Goal: Information Seeking & Learning: Learn about a topic

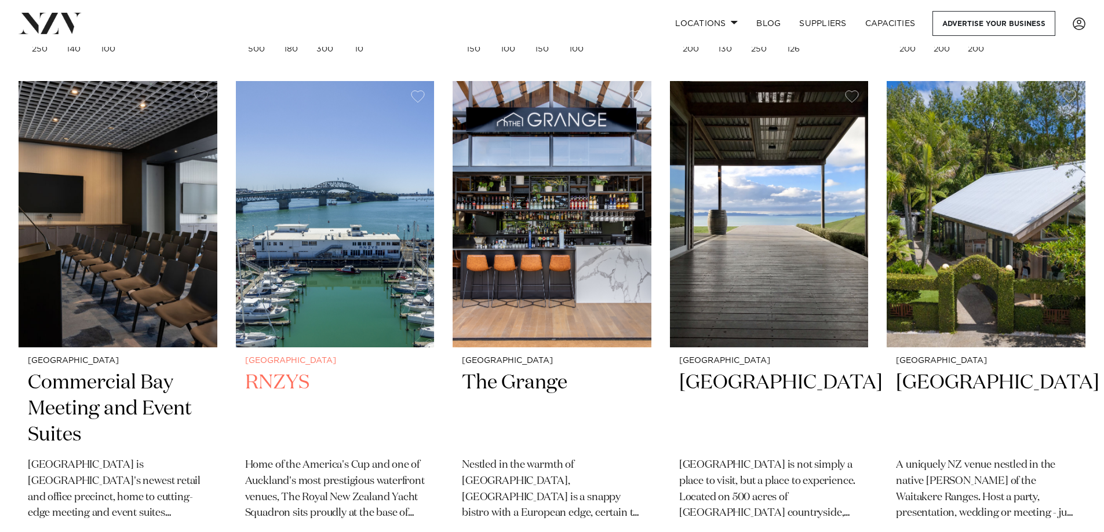
scroll to position [3070, 0]
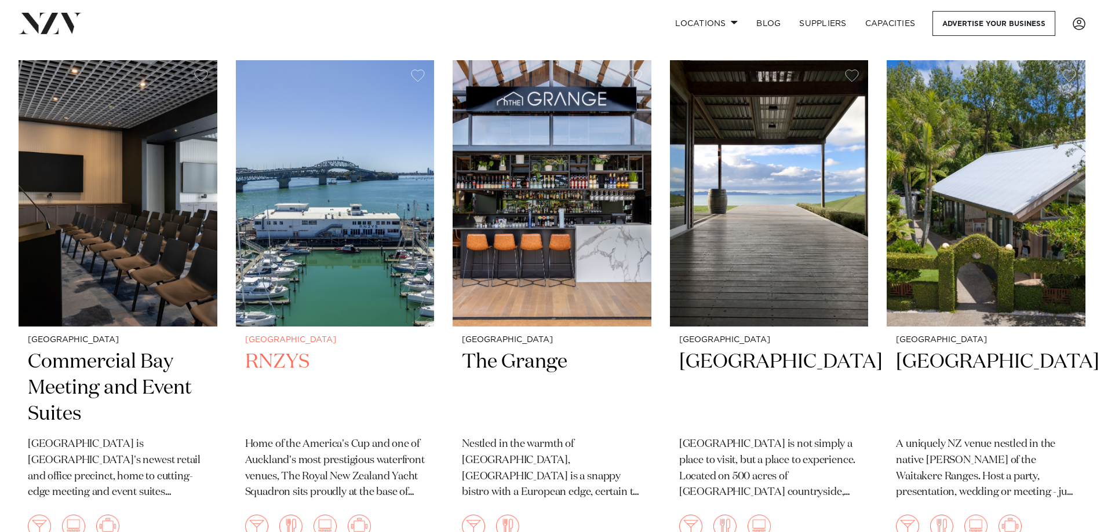
click at [277, 349] on h2 "RNZYS" at bounding box center [335, 388] width 180 height 78
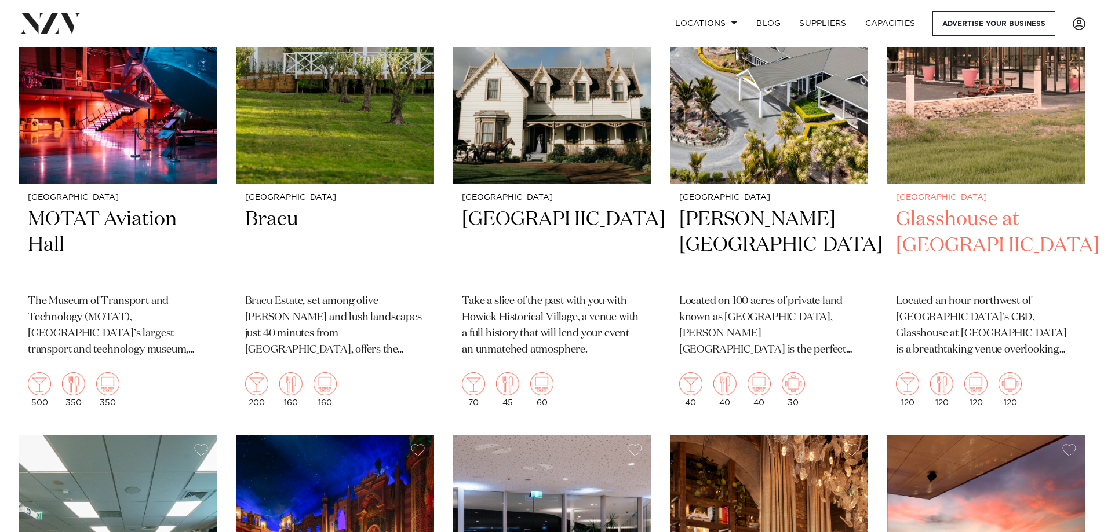
scroll to position [5170, 0]
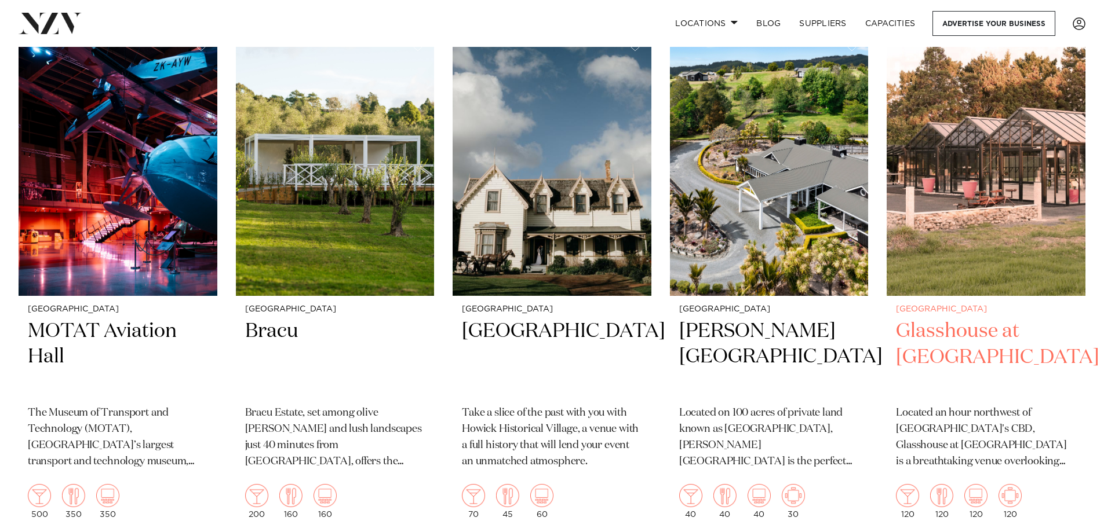
click at [952, 319] on h2 "Glasshouse at Aotea Farm" at bounding box center [986, 358] width 180 height 78
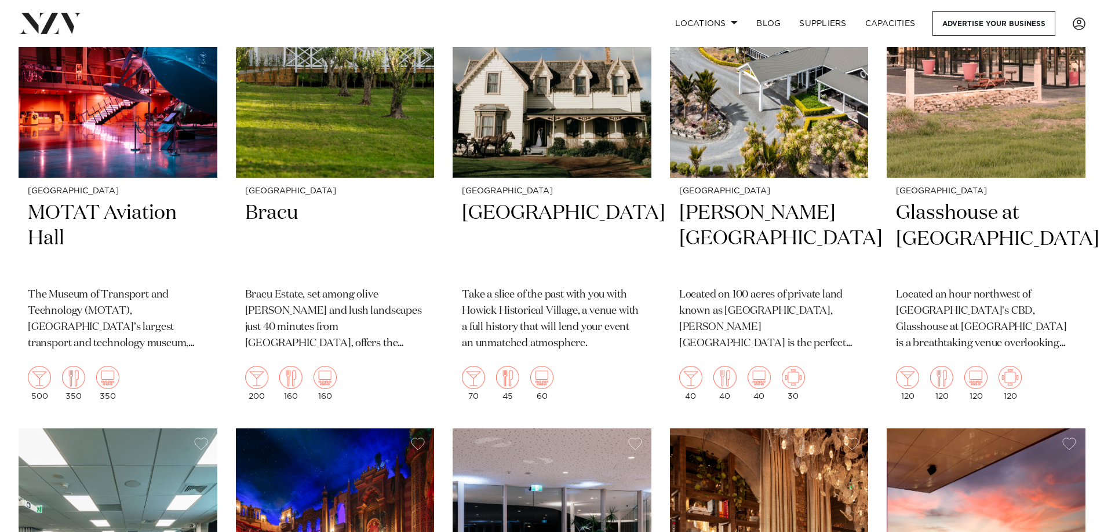
scroll to position [5302, 0]
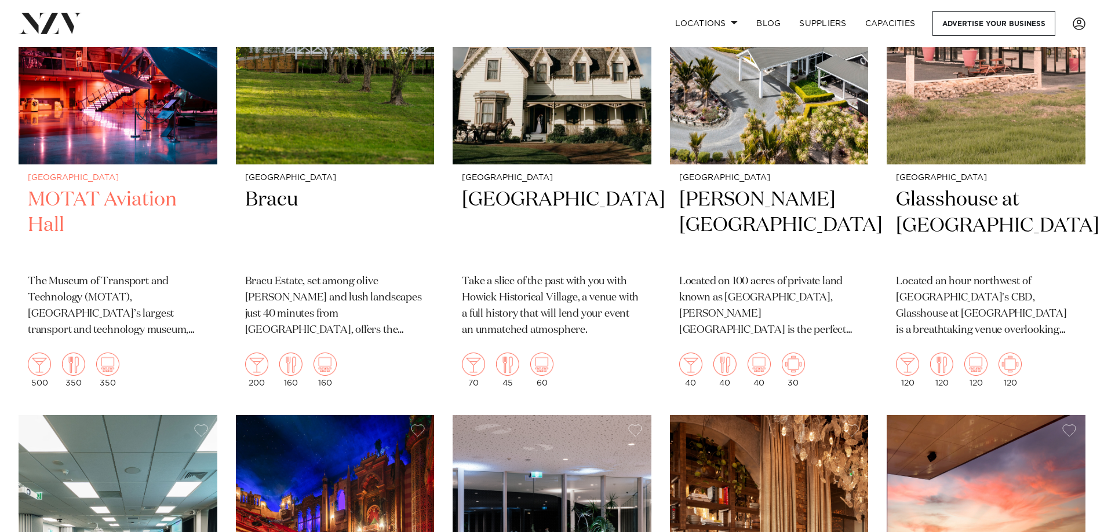
click at [81, 187] on h2 "MOTAT Aviation Hall" at bounding box center [118, 226] width 180 height 78
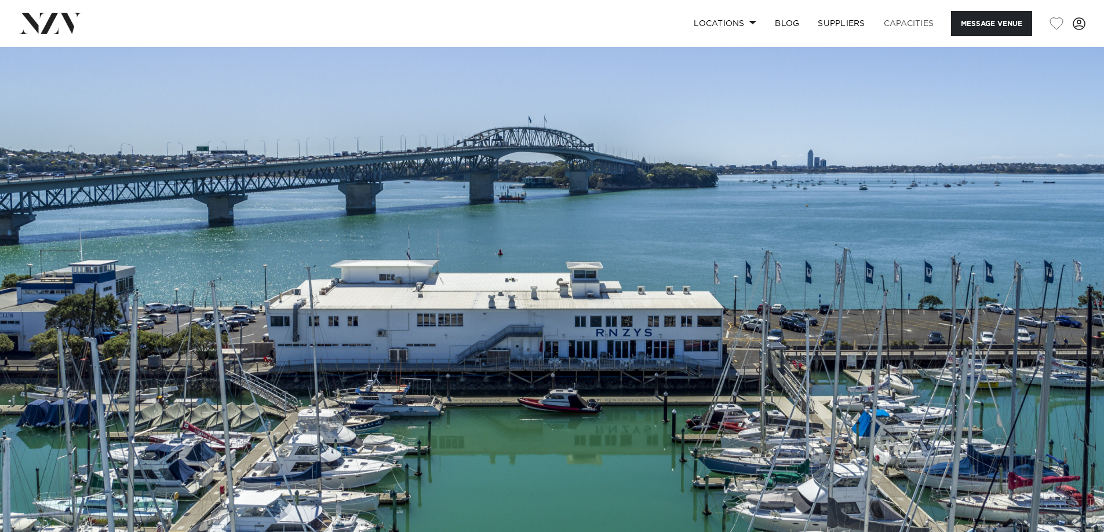
click at [905, 24] on link "Capacities" at bounding box center [908, 23] width 69 height 25
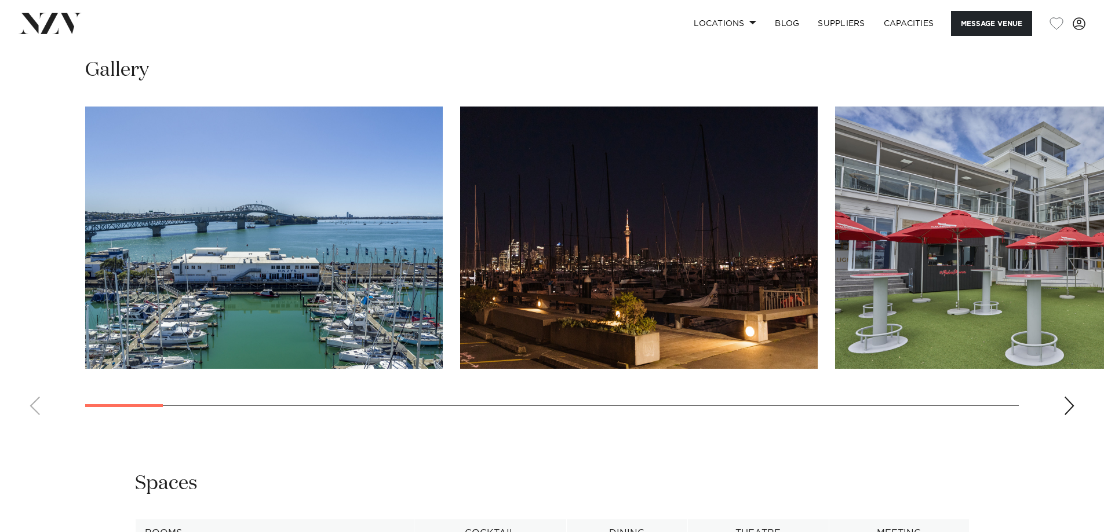
scroll to position [1101, 0]
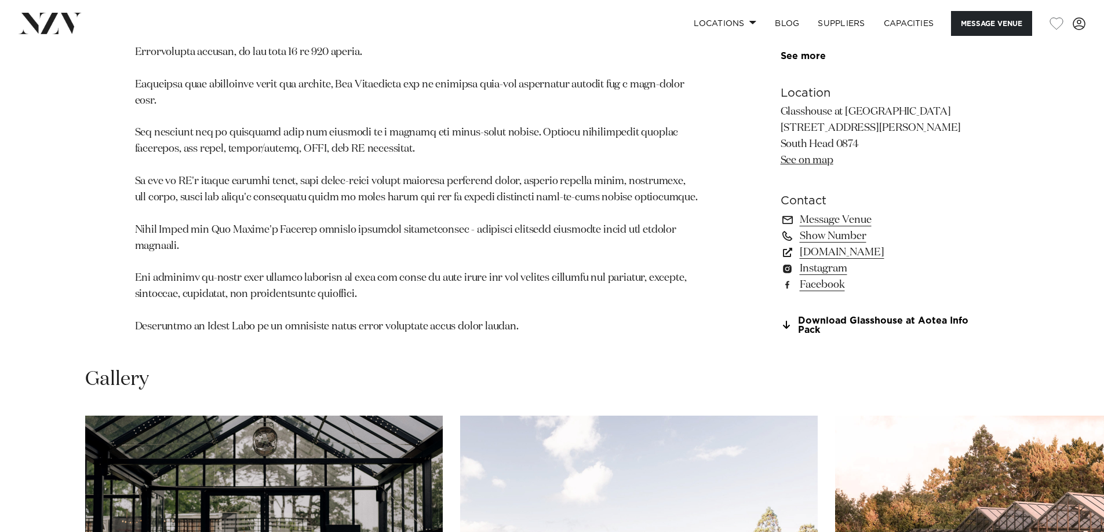
scroll to position [1101, 0]
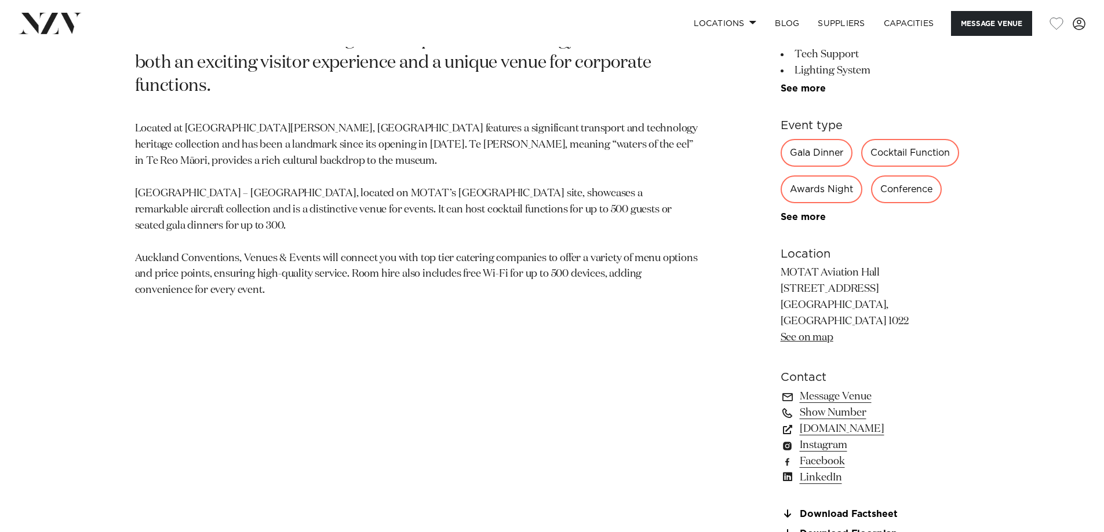
scroll to position [408, 0]
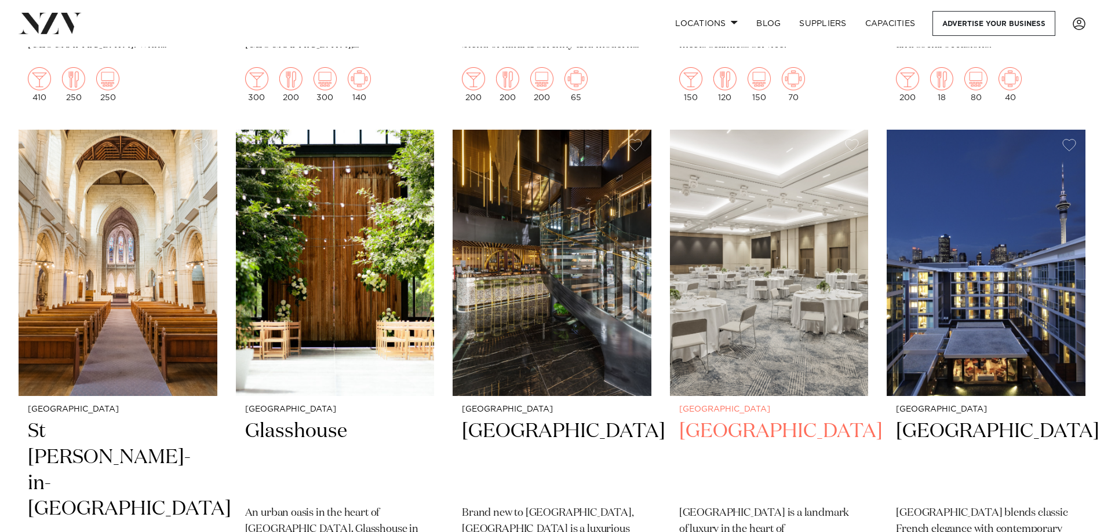
scroll to position [927, 0]
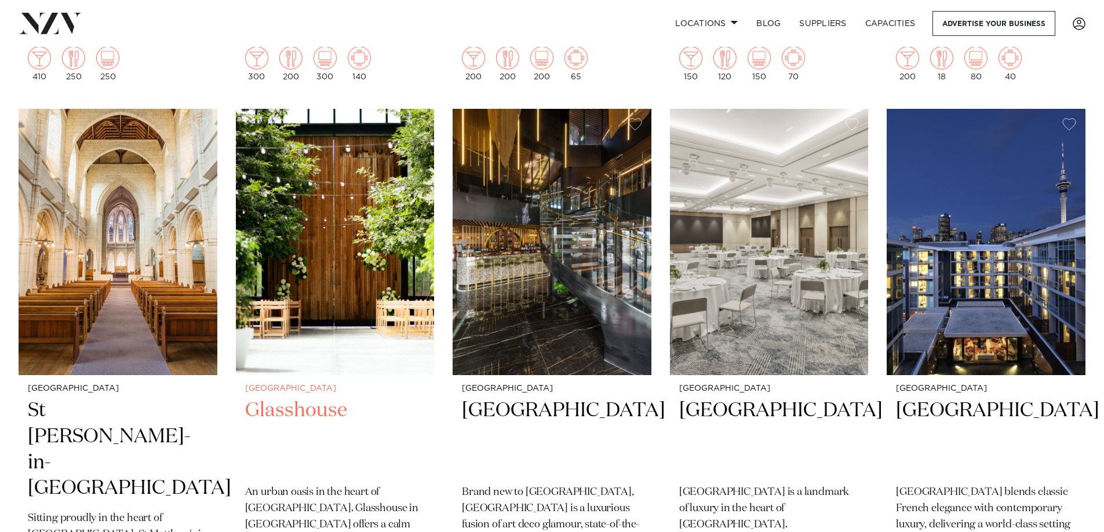
click at [295, 398] on h2 "Glasshouse" at bounding box center [335, 437] width 180 height 78
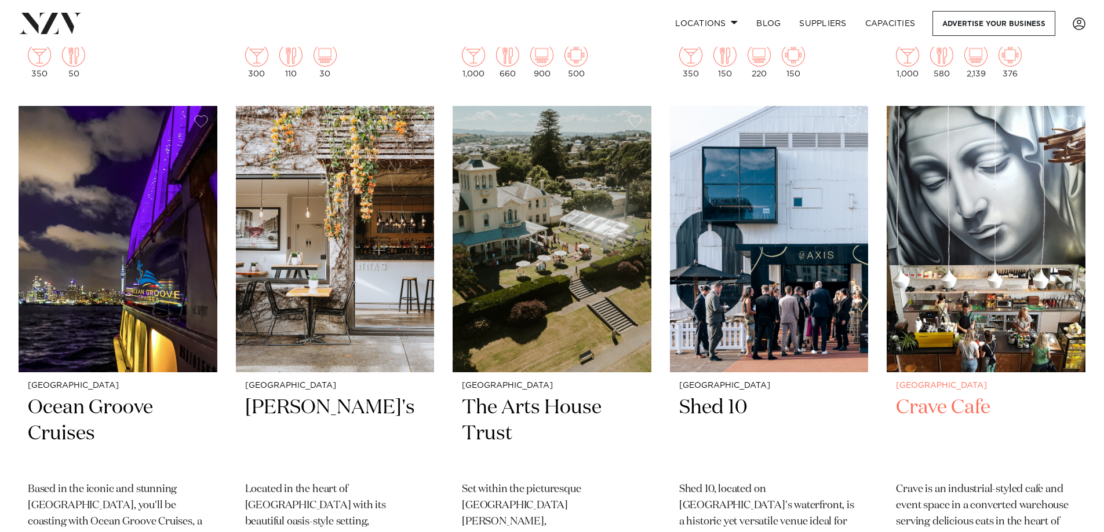
scroll to position [4634, 0]
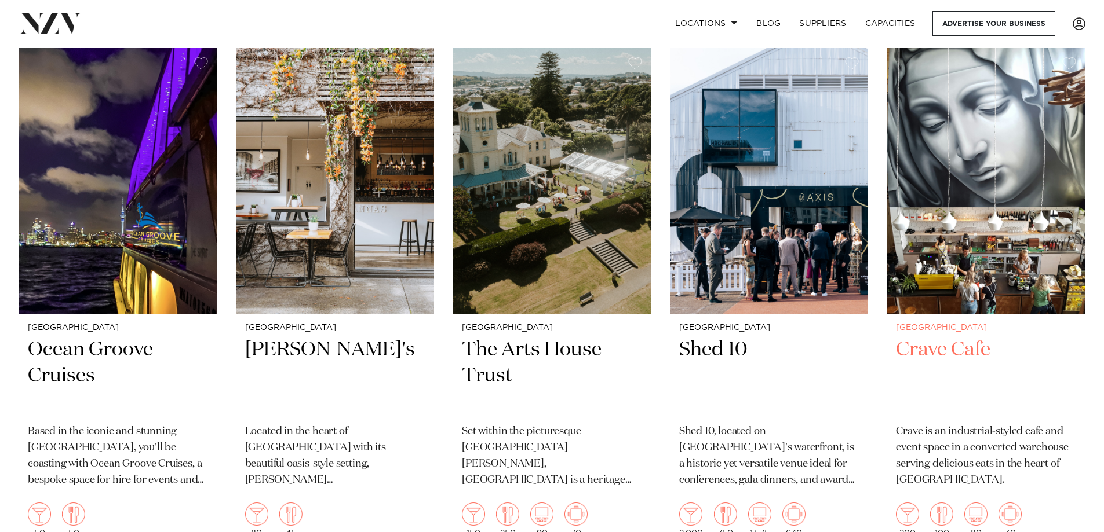
click at [921, 324] on small "[GEOGRAPHIC_DATA]" at bounding box center [986, 328] width 180 height 9
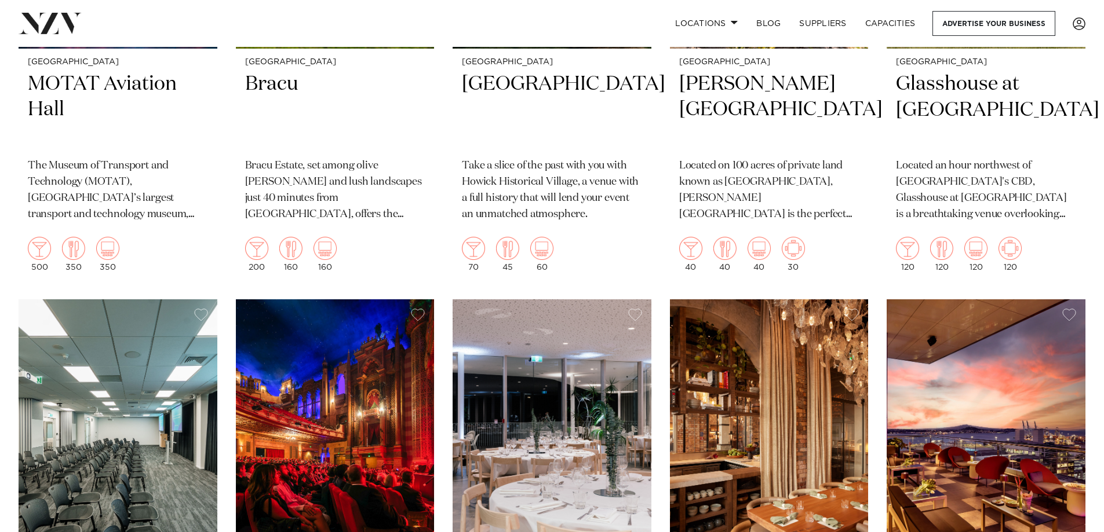
scroll to position [5561, 0]
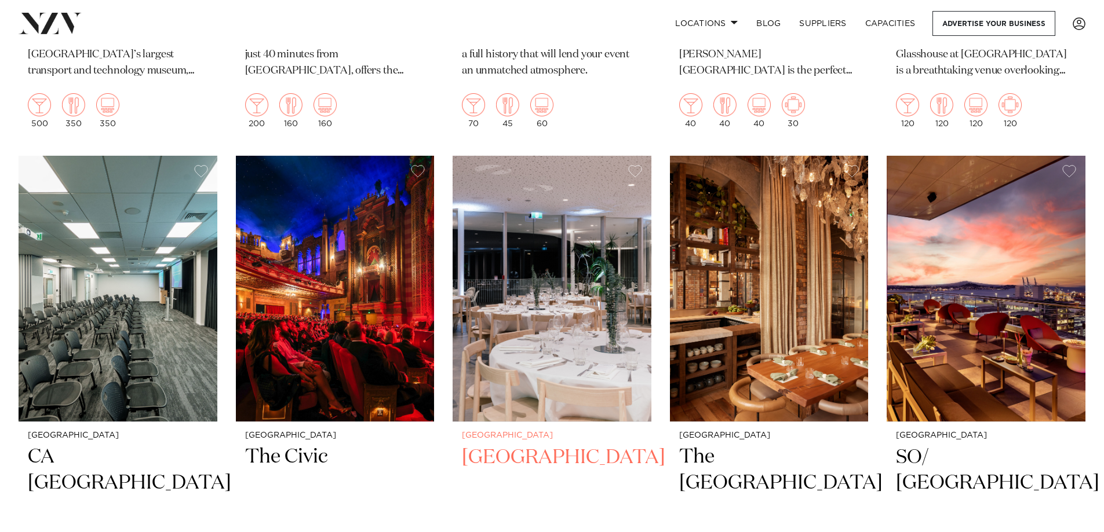
click at [557, 445] on h2 "Auckland Zoo" at bounding box center [552, 484] width 180 height 78
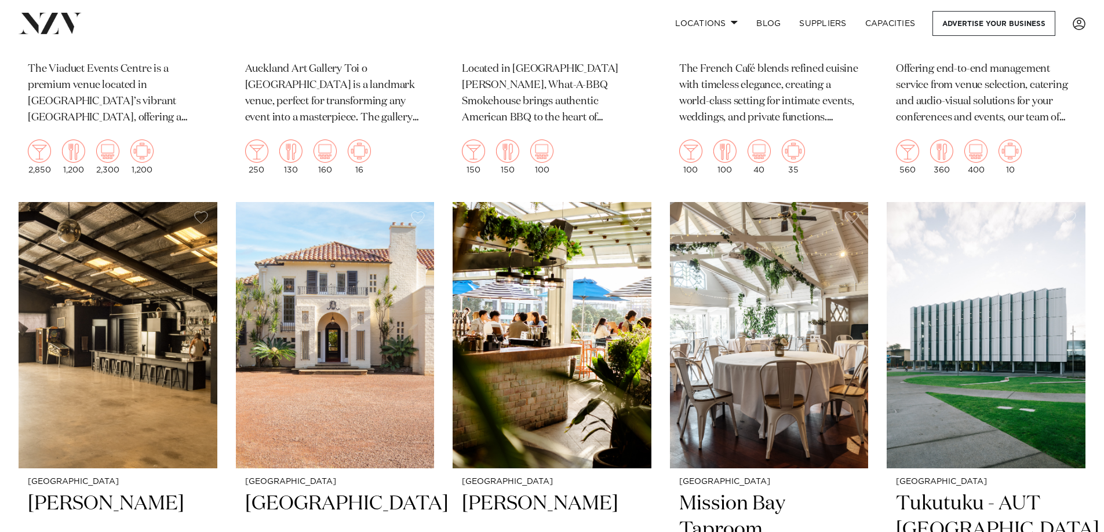
scroll to position [7067, 0]
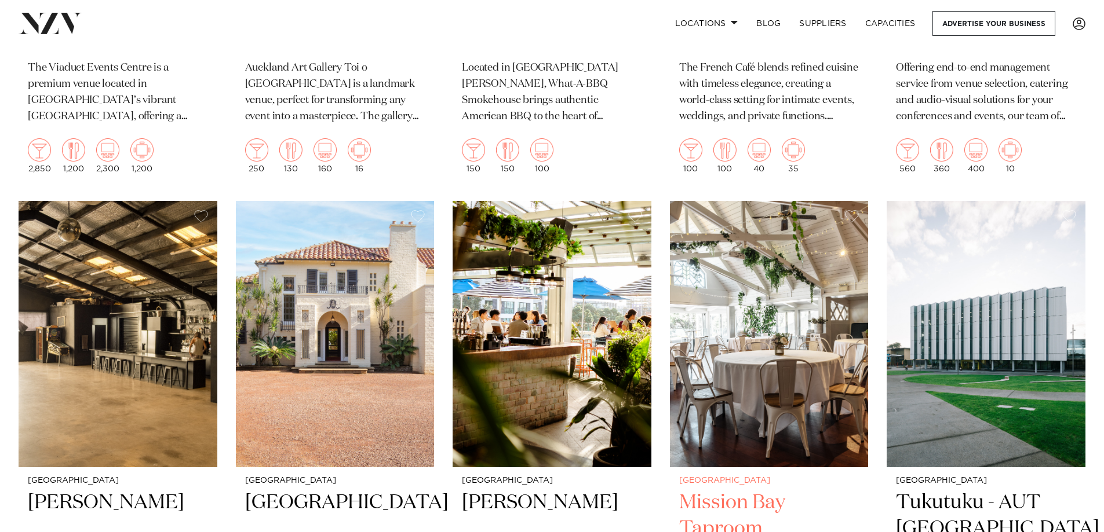
click at [748, 490] on h2 "Mission Bay Taproom" at bounding box center [769, 529] width 180 height 78
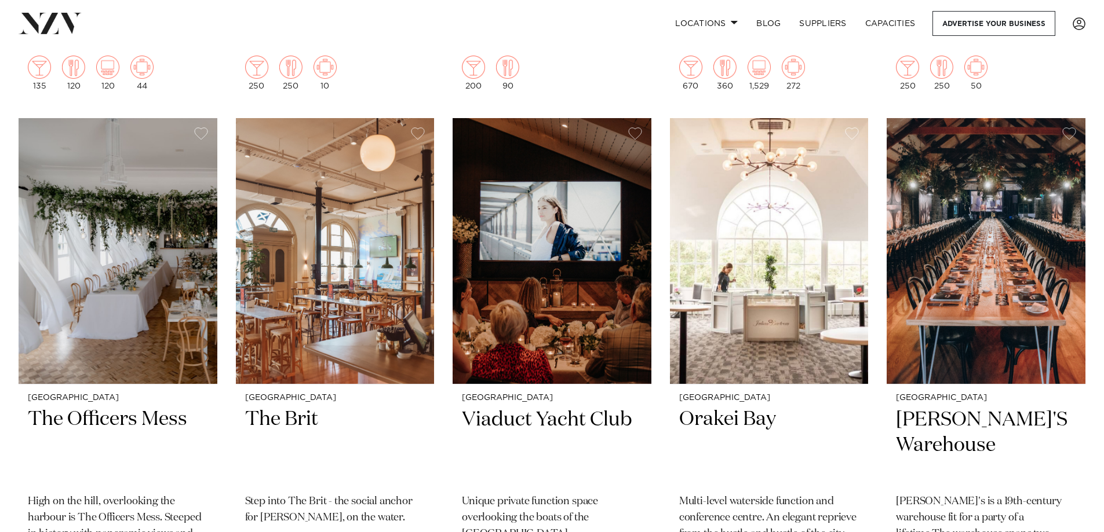
scroll to position [9732, 0]
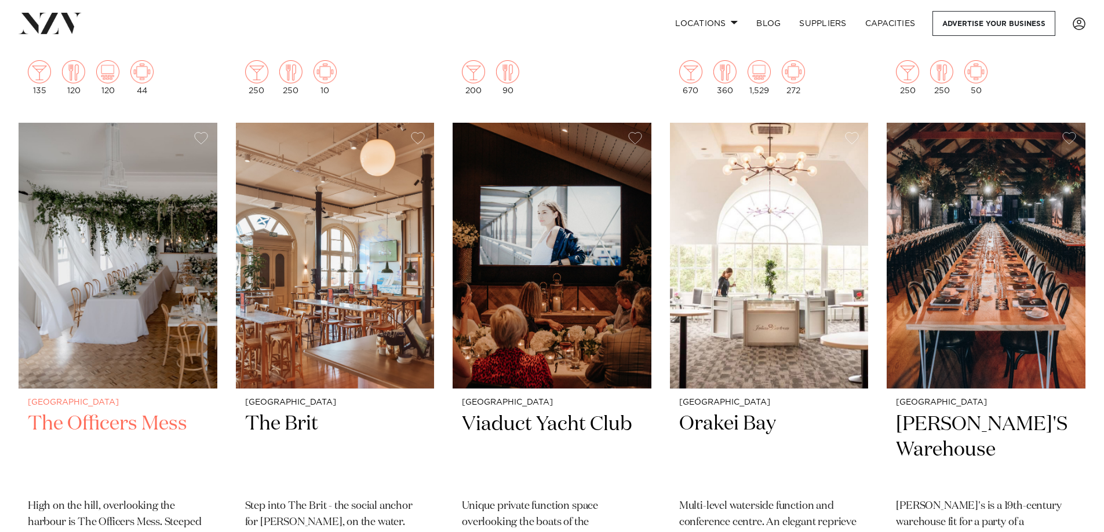
click at [145, 411] on h2 "The Officers Mess" at bounding box center [118, 450] width 180 height 78
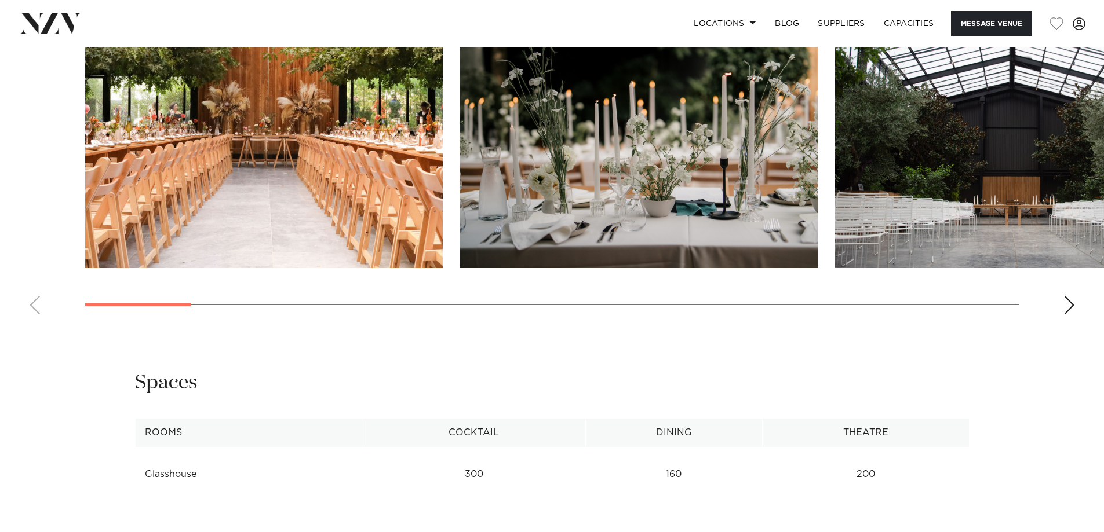
scroll to position [1274, 0]
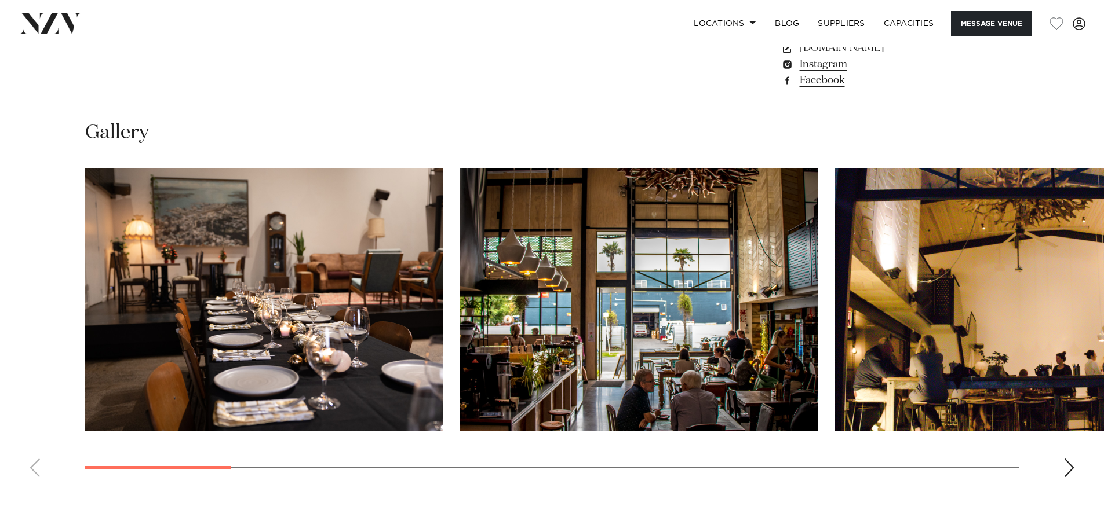
scroll to position [1043, 0]
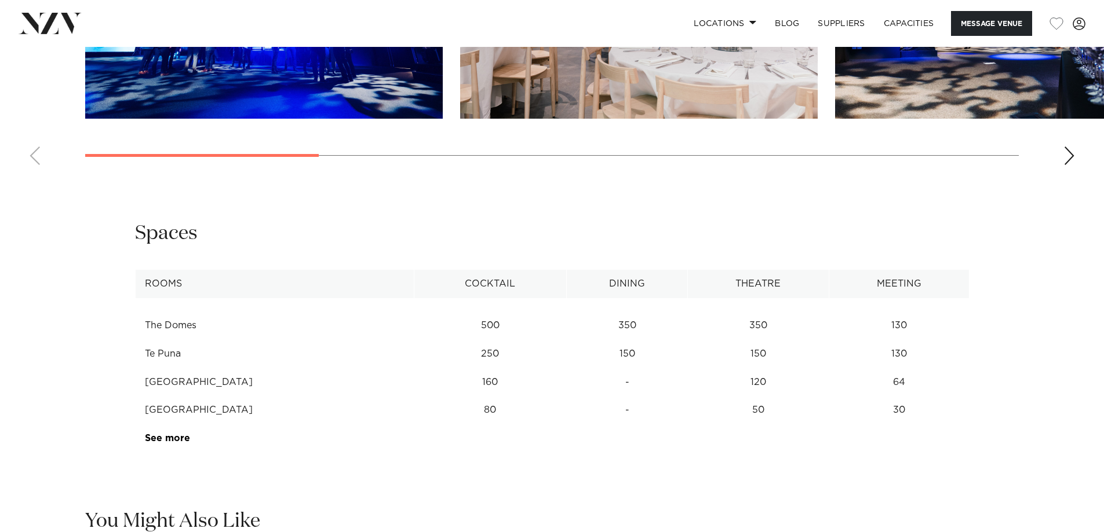
scroll to position [1274, 0]
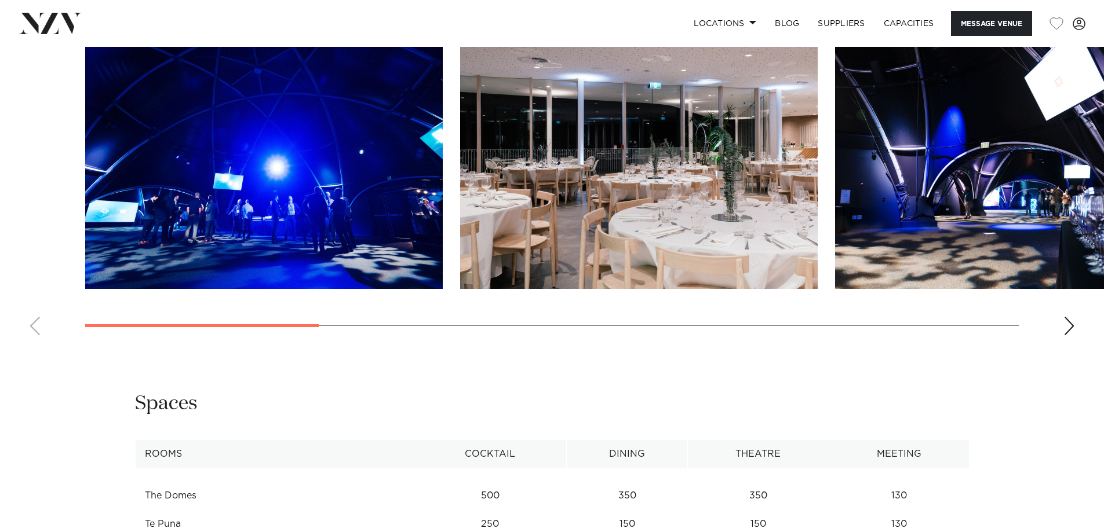
click at [1066, 333] on div "Next slide" at bounding box center [1069, 326] width 12 height 19
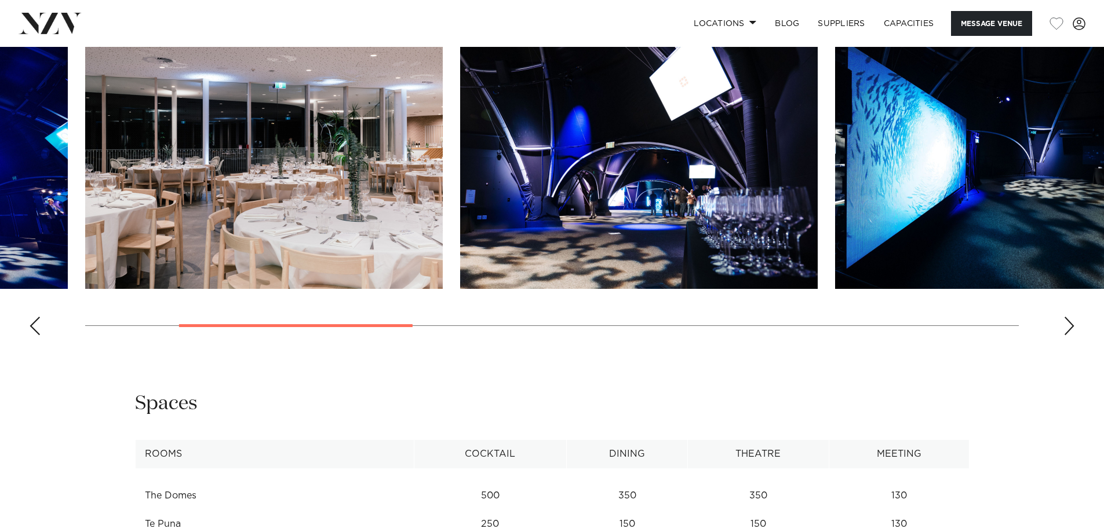
click at [1063, 327] on div "Next slide" at bounding box center [1069, 326] width 12 height 19
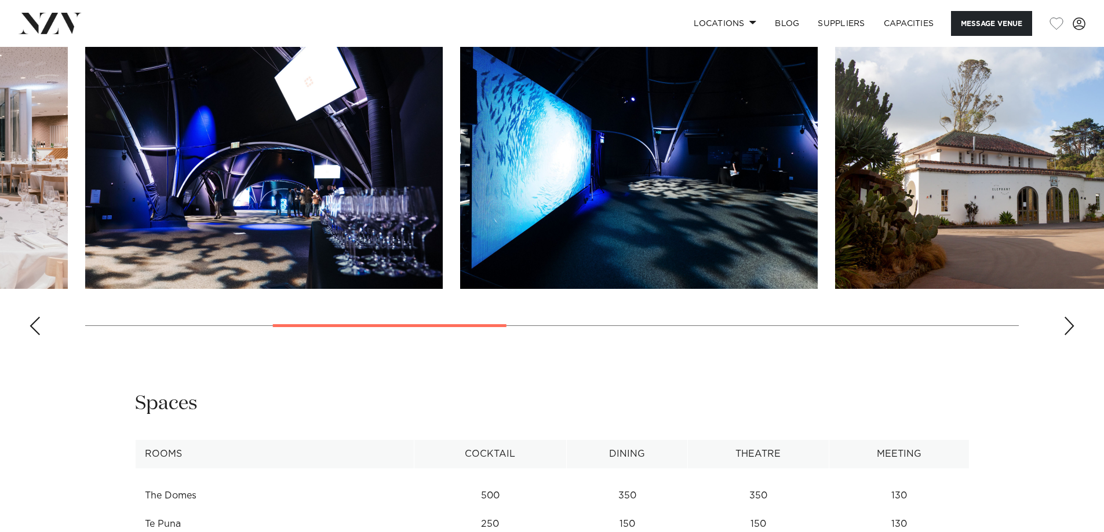
click at [1063, 327] on div "Next slide" at bounding box center [1069, 326] width 12 height 19
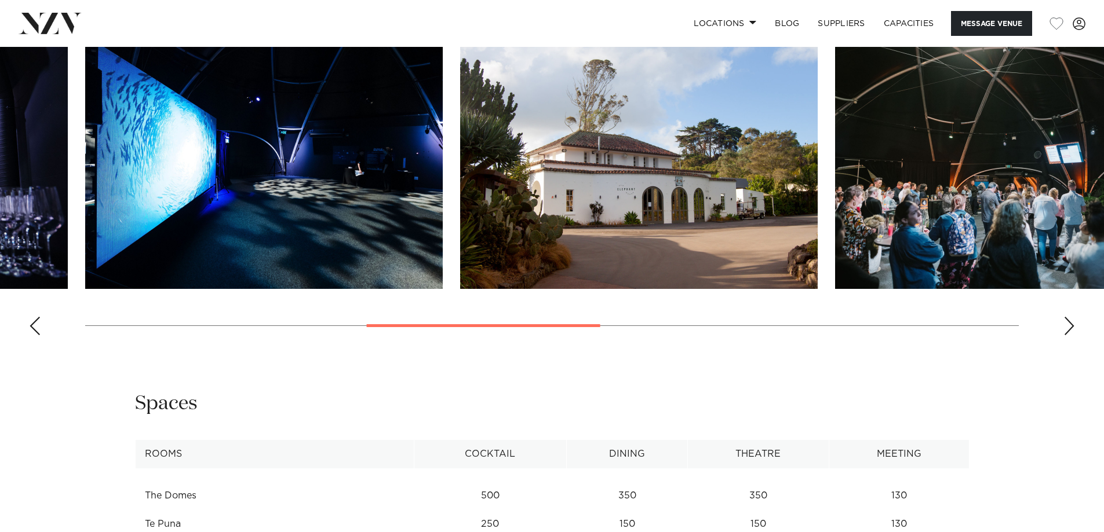
click at [1063, 327] on div "Next slide" at bounding box center [1069, 326] width 12 height 19
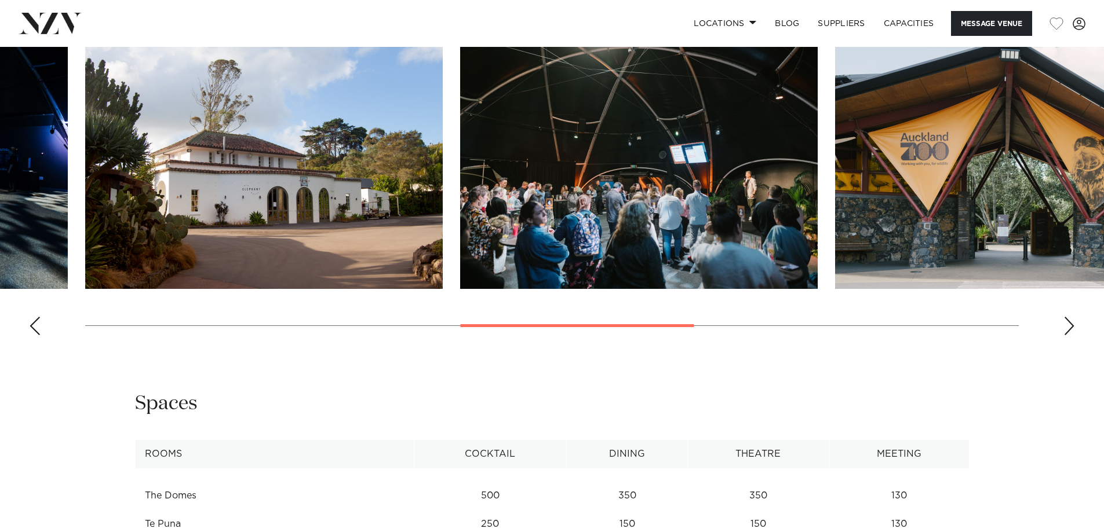
click at [1063, 327] on div "Next slide" at bounding box center [1069, 326] width 12 height 19
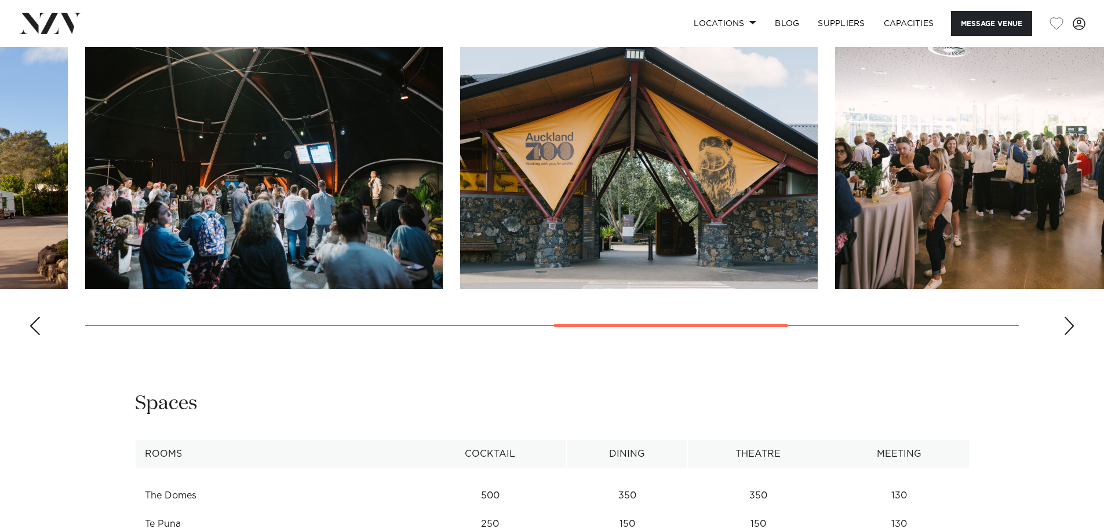
click at [1062, 327] on swiper-container at bounding box center [552, 186] width 1104 height 318
click at [1063, 327] on div "Next slide" at bounding box center [1069, 326] width 12 height 19
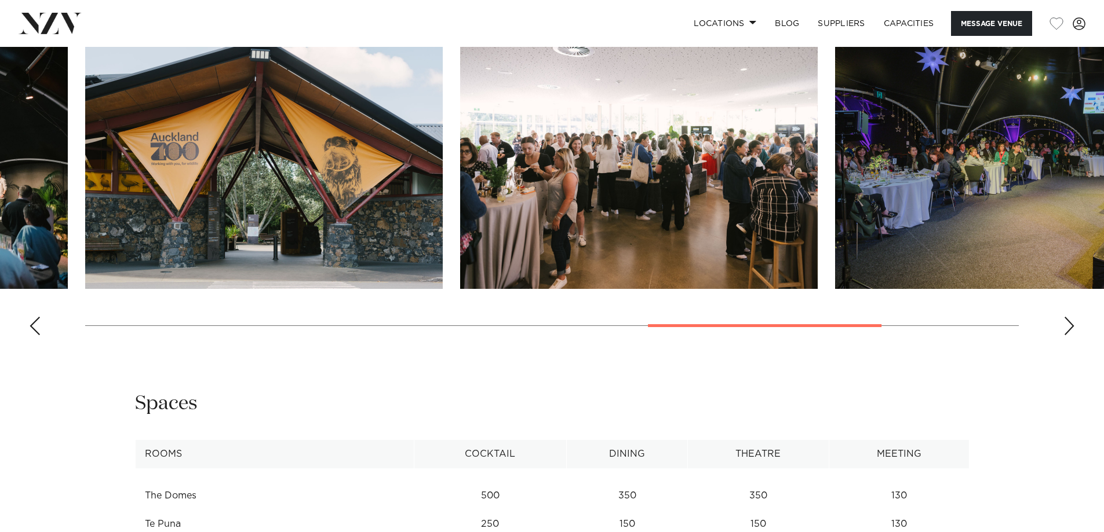
click at [1065, 325] on div "Next slide" at bounding box center [1069, 326] width 12 height 19
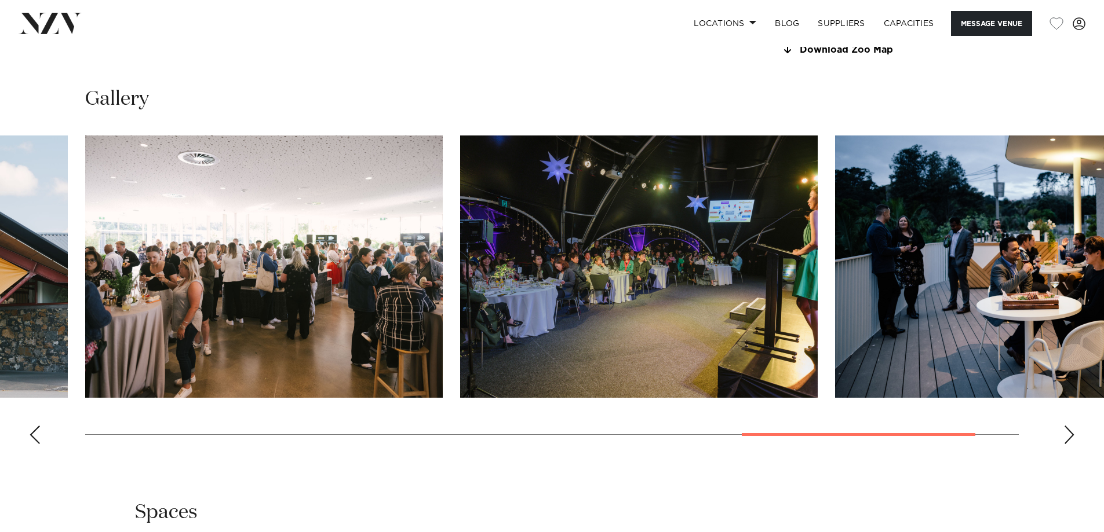
scroll to position [1159, 0]
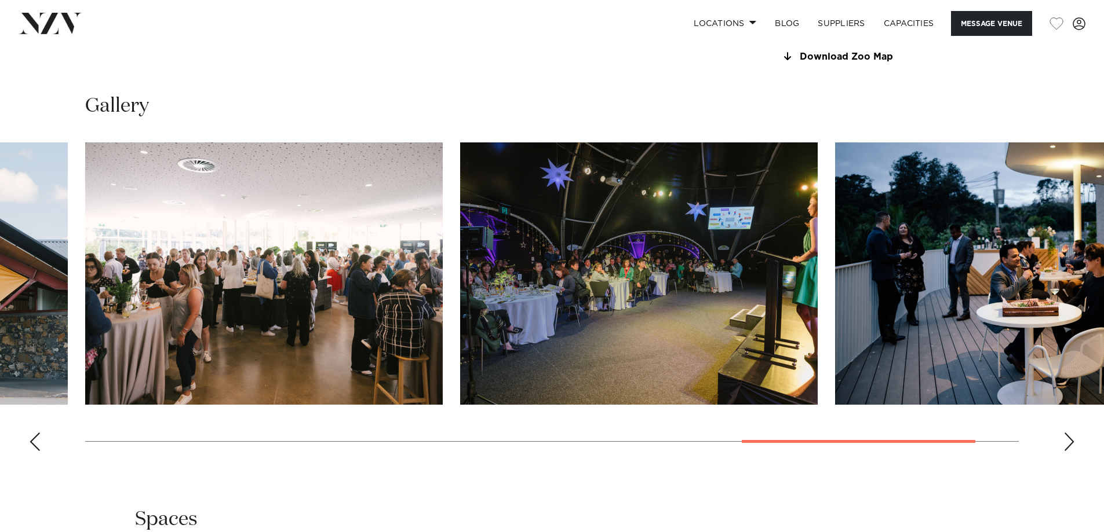
click at [1070, 443] on div "Next slide" at bounding box center [1069, 442] width 12 height 19
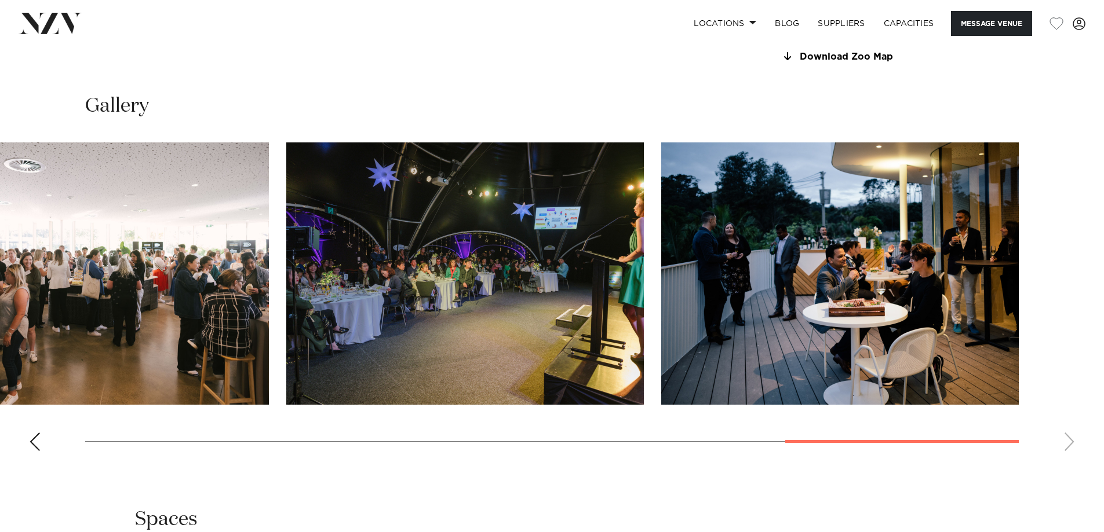
click at [1070, 443] on swiper-container at bounding box center [552, 302] width 1104 height 318
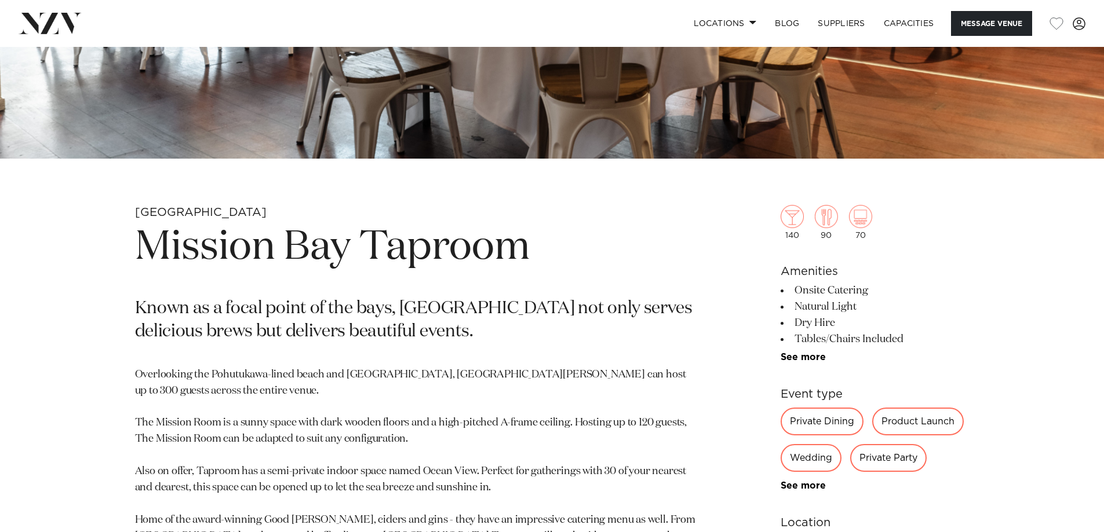
scroll to position [463, 0]
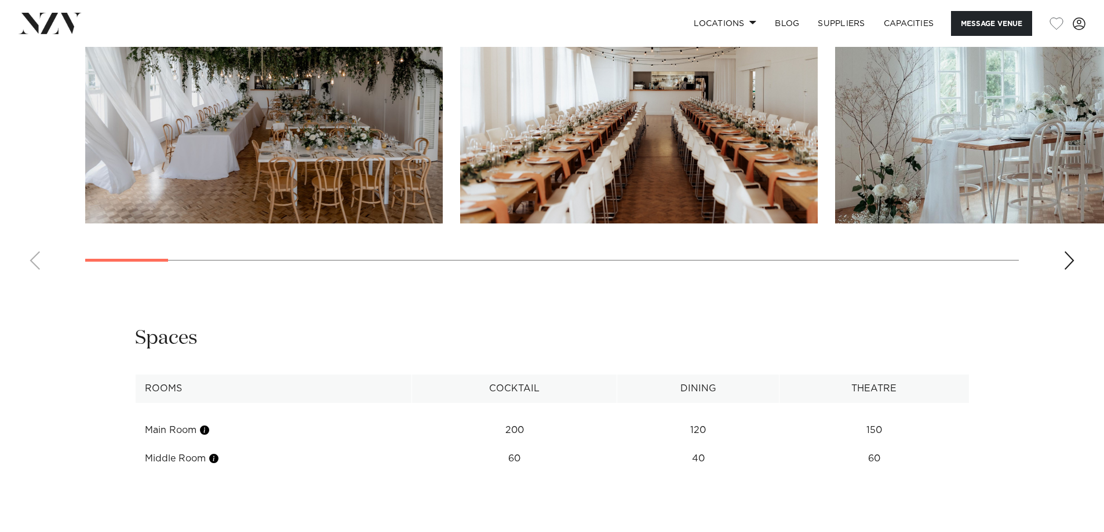
scroll to position [1332, 0]
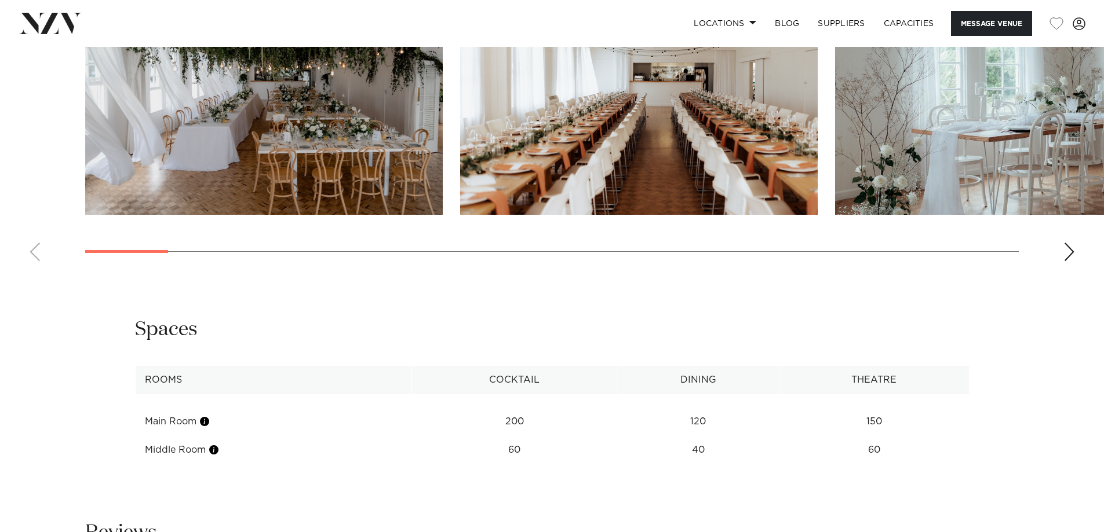
click at [1073, 253] on div "Next slide" at bounding box center [1069, 252] width 12 height 19
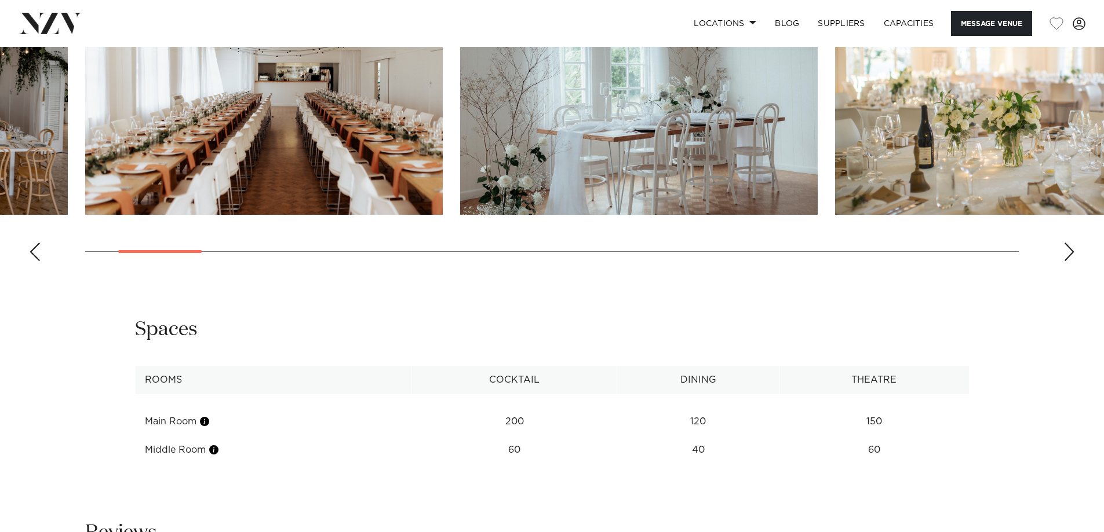
click at [1072, 253] on div "Next slide" at bounding box center [1069, 252] width 12 height 19
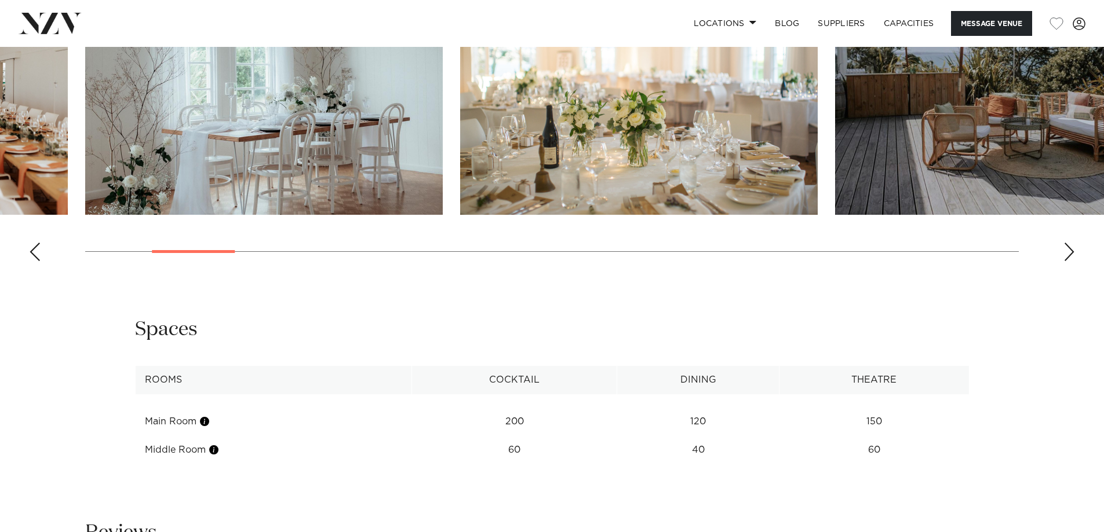
click at [1072, 253] on div "Next slide" at bounding box center [1069, 252] width 12 height 19
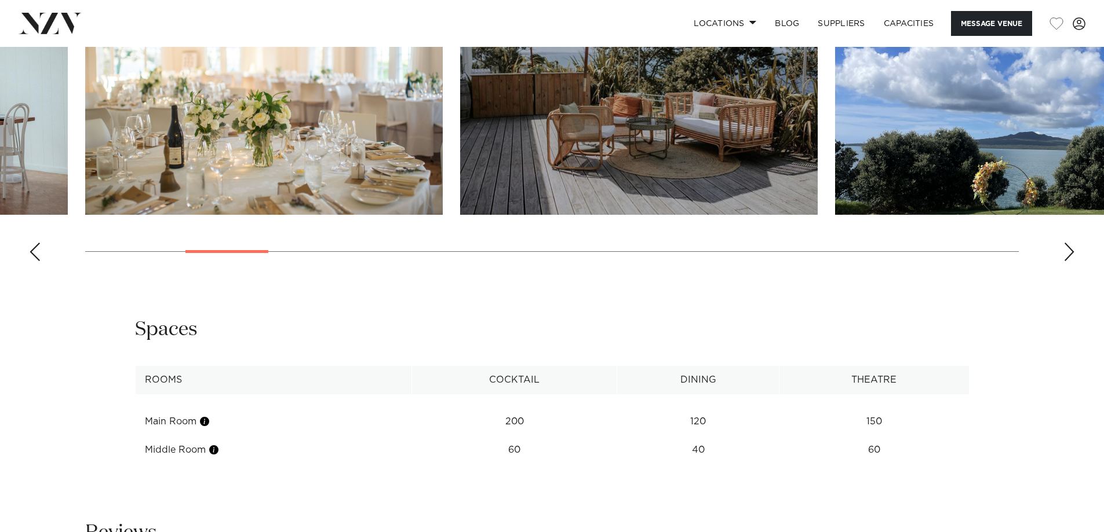
click at [1071, 253] on div "Next slide" at bounding box center [1069, 252] width 12 height 19
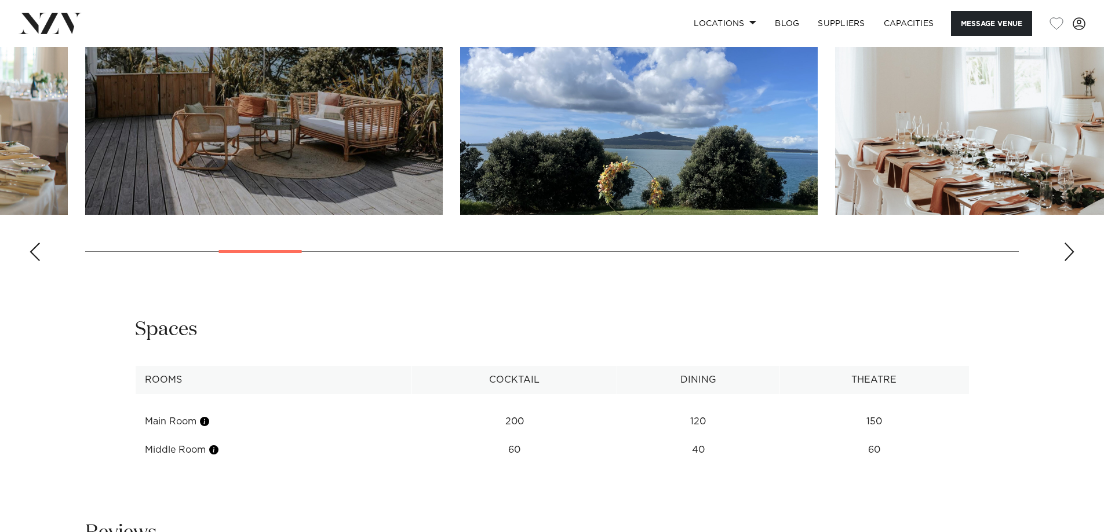
click at [1071, 253] on div "Next slide" at bounding box center [1069, 252] width 12 height 19
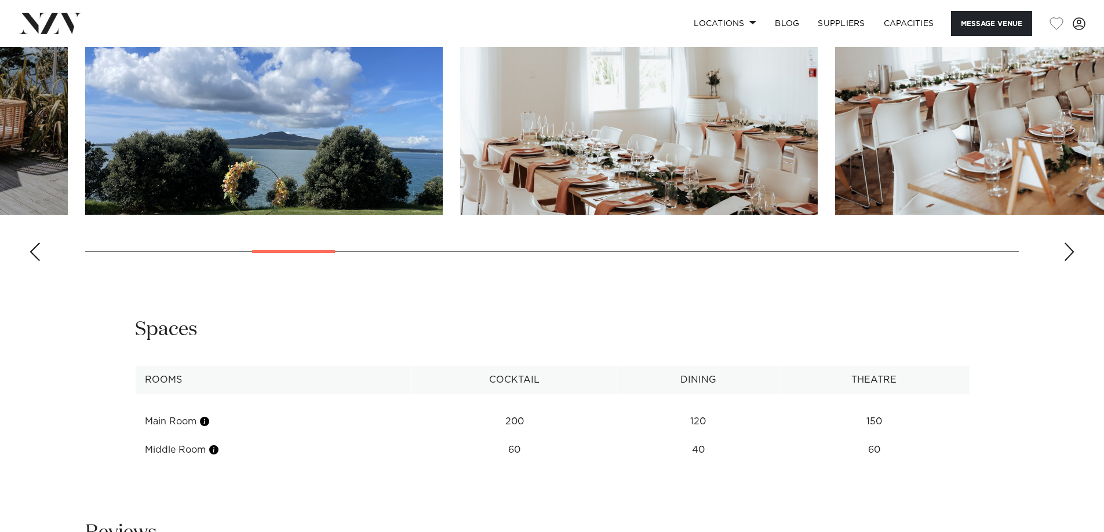
click at [1071, 253] on div "Next slide" at bounding box center [1069, 252] width 12 height 19
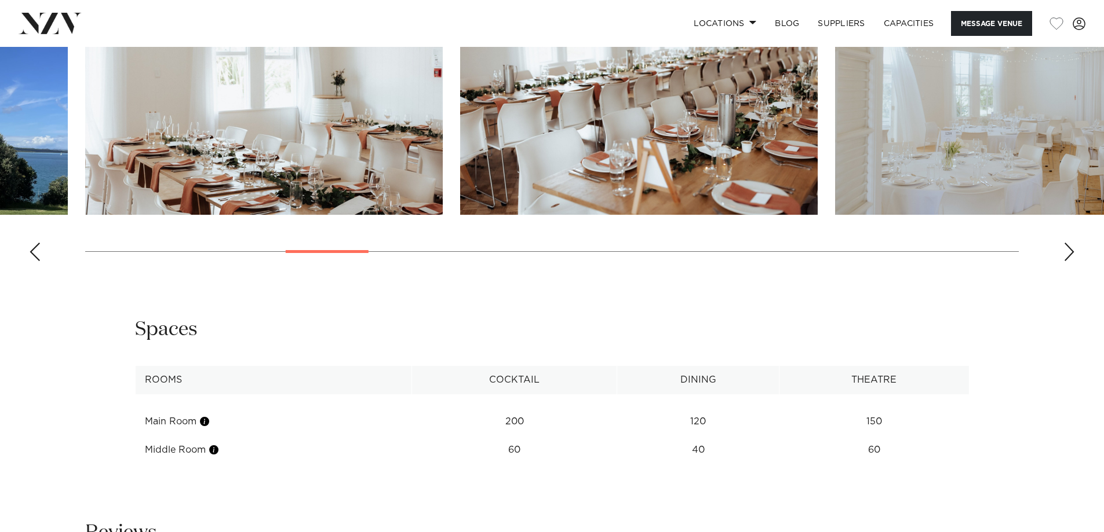
click at [1071, 253] on div "Next slide" at bounding box center [1069, 252] width 12 height 19
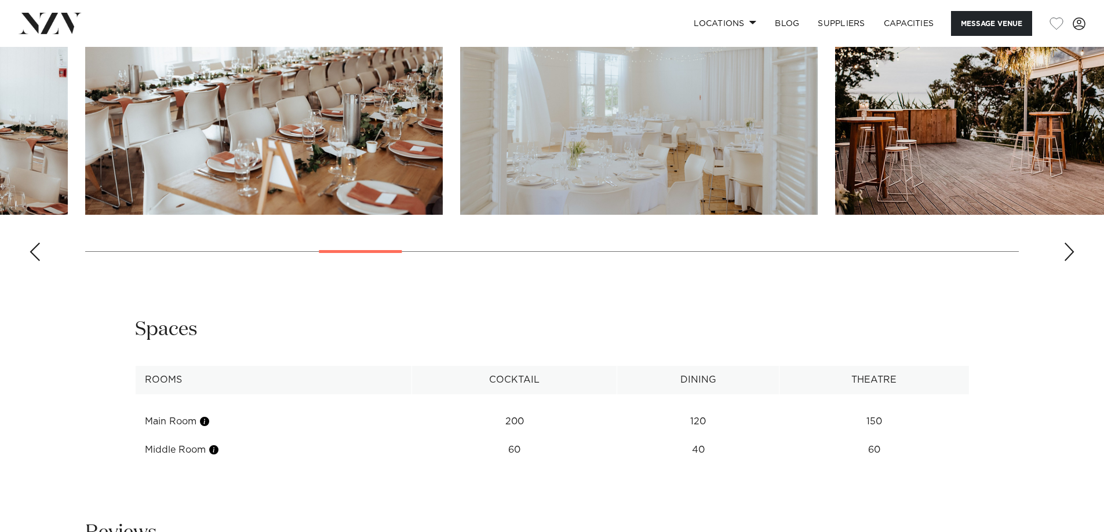
click at [1071, 253] on div "Next slide" at bounding box center [1069, 252] width 12 height 19
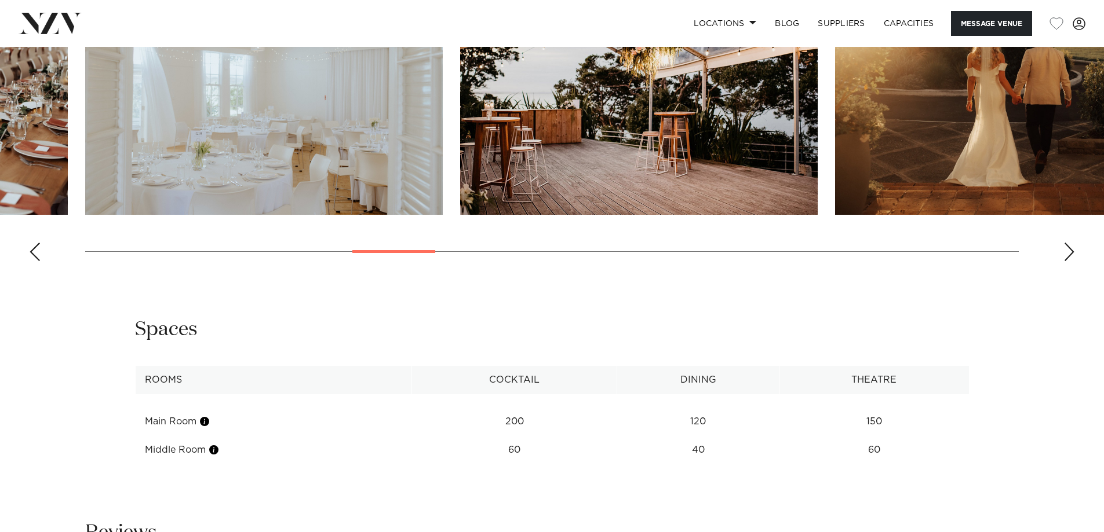
click at [1071, 253] on div "Next slide" at bounding box center [1069, 252] width 12 height 19
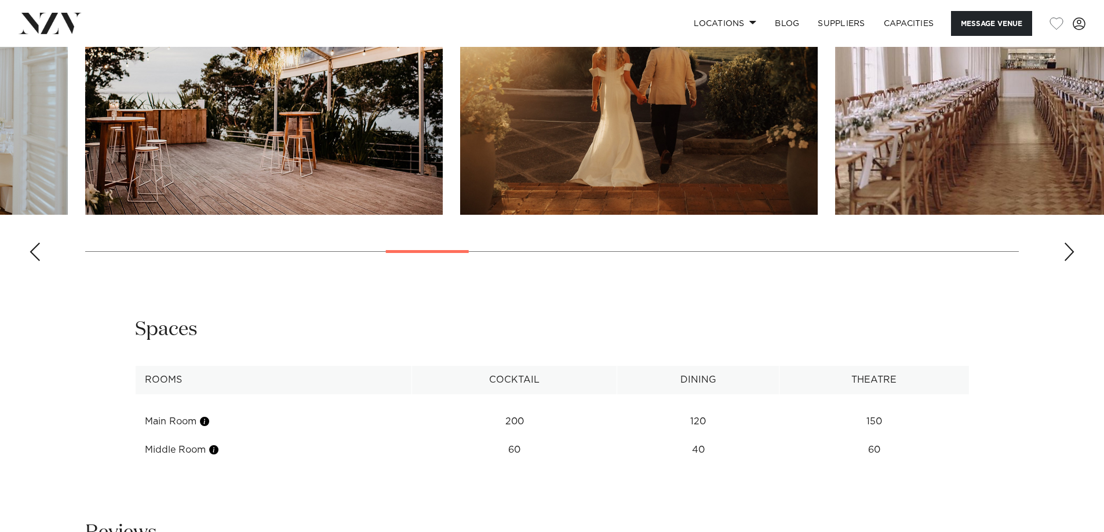
click at [1071, 253] on div "Next slide" at bounding box center [1069, 252] width 12 height 19
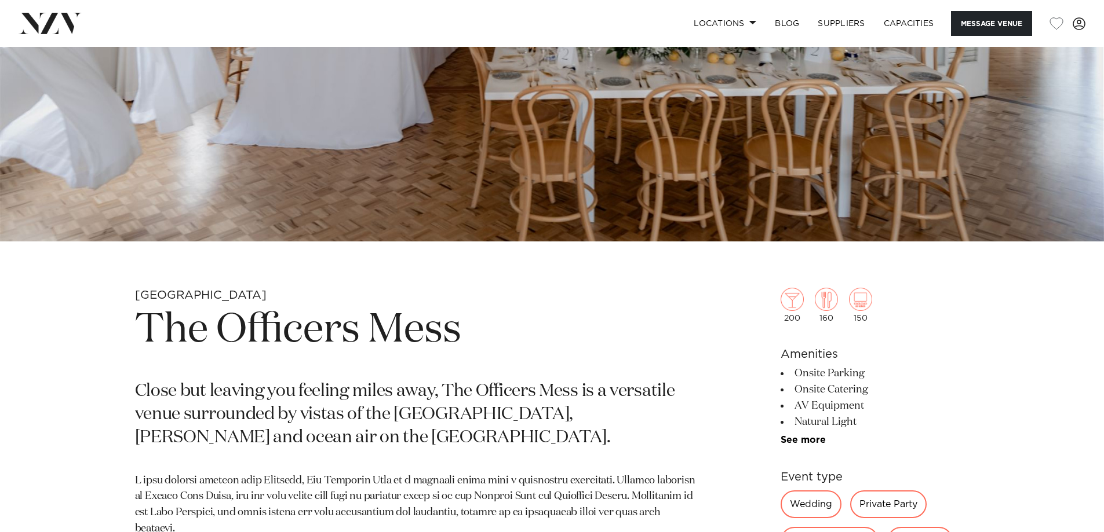
scroll to position [174, 0]
